Goal: Task Accomplishment & Management: Manage account settings

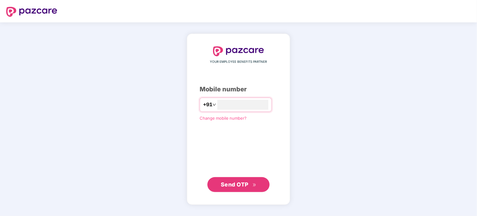
type input "*"
type input "**********"
click at [245, 186] on span "Send OTP" at bounding box center [235, 184] width 28 height 7
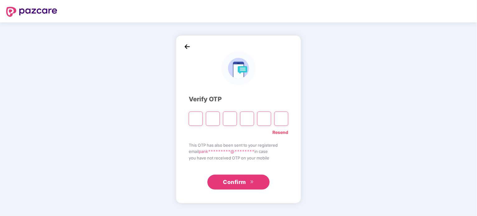
click at [202, 121] on input "Please enter verification code. Digit 1" at bounding box center [196, 119] width 14 height 14
paste input "*"
type input "*"
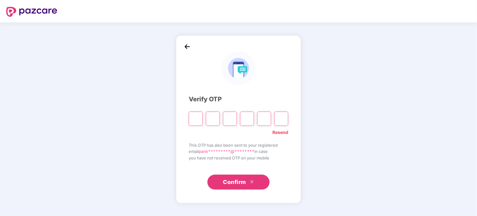
type input "*"
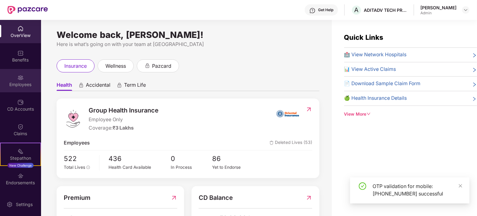
click at [14, 77] on div "Employees" at bounding box center [20, 80] width 41 height 23
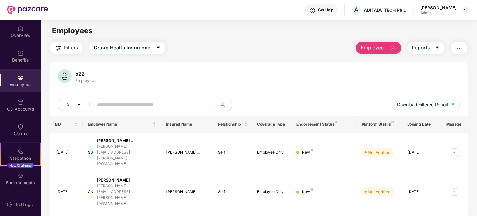
click at [133, 108] on input "text" at bounding box center [153, 104] width 112 height 9
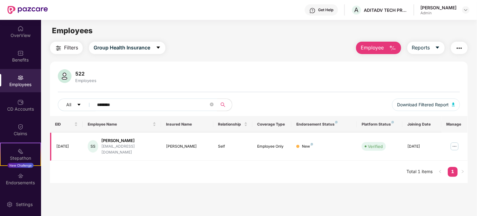
type input "********"
click at [122, 143] on div "Srinivas Seshadri" at bounding box center [128, 141] width 55 height 6
click at [453, 145] on img at bounding box center [455, 147] width 10 height 10
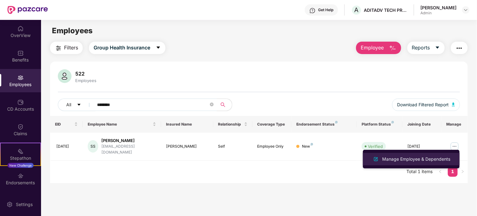
click at [418, 162] on div "Manage Employee & Dependents" at bounding box center [416, 159] width 71 height 7
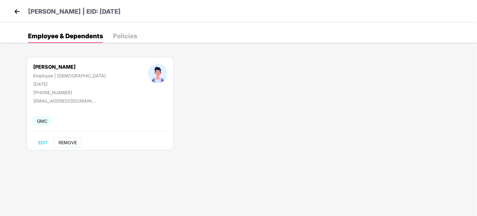
click at [76, 140] on span "REMOVE" at bounding box center [68, 142] width 18 height 5
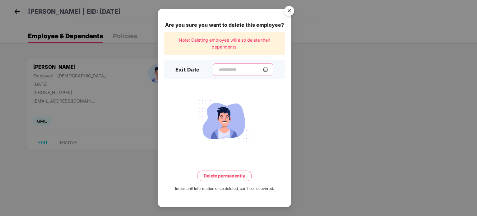
click at [233, 68] on input at bounding box center [241, 70] width 45 height 7
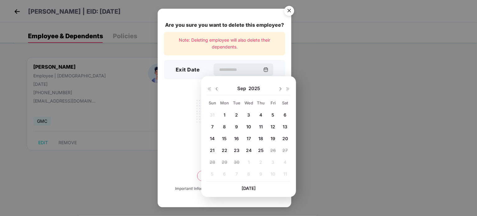
click at [250, 150] on span "24" at bounding box center [249, 150] width 6 height 5
type input "**********"
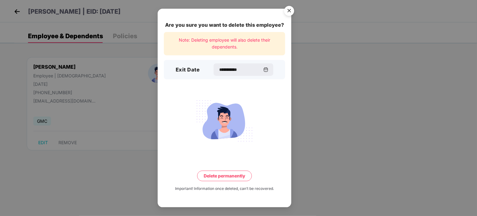
click at [223, 176] on button "Delete permanently" at bounding box center [224, 176] width 55 height 11
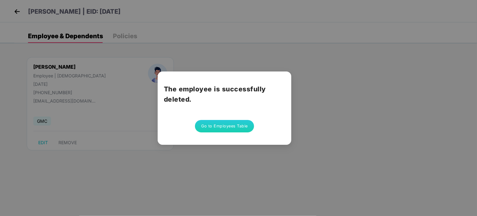
click at [218, 129] on button "Go to Employees Table" at bounding box center [224, 126] width 59 height 12
